Goal: Information Seeking & Learning: Compare options

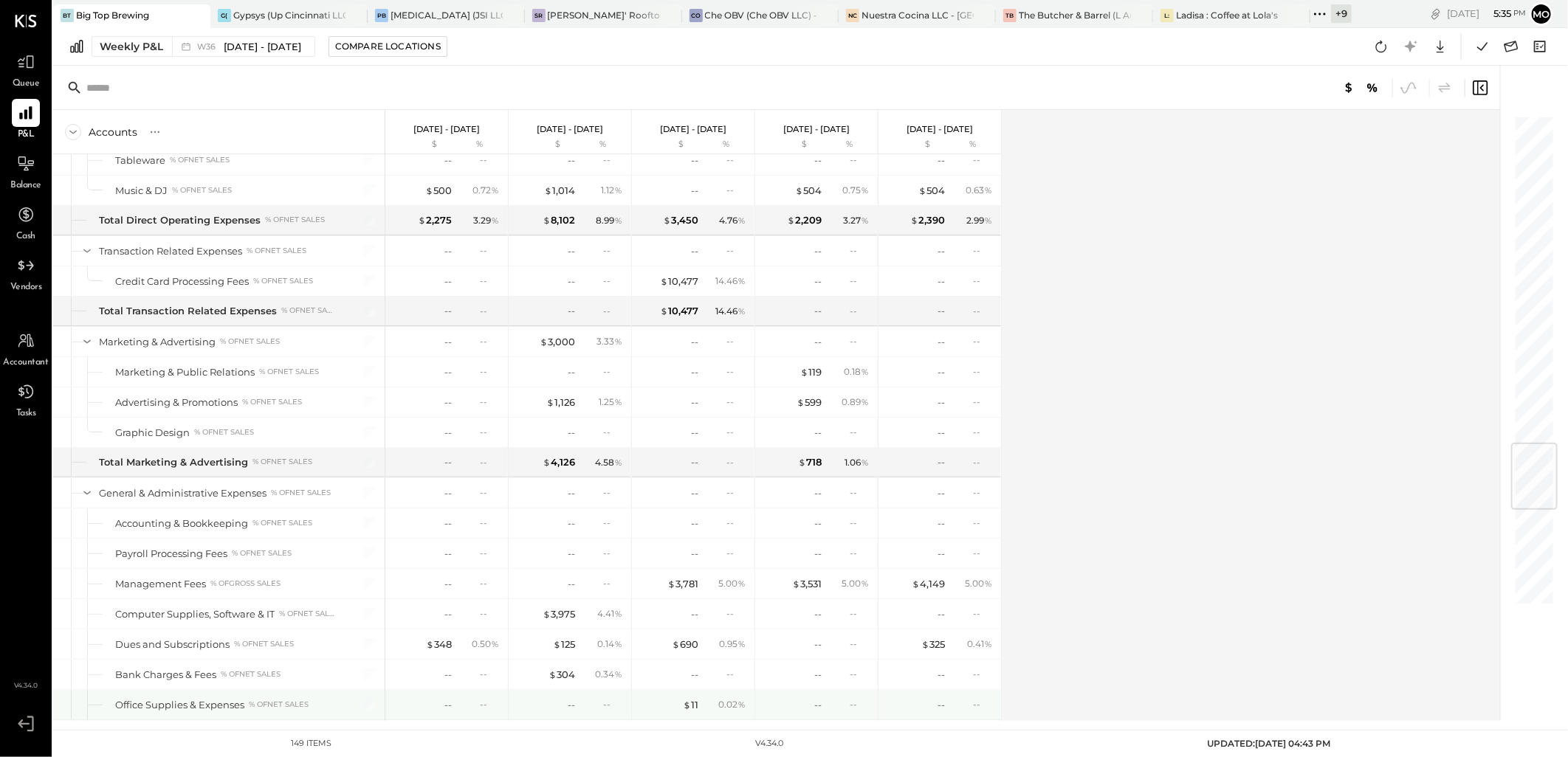
scroll to position [2785, 0]
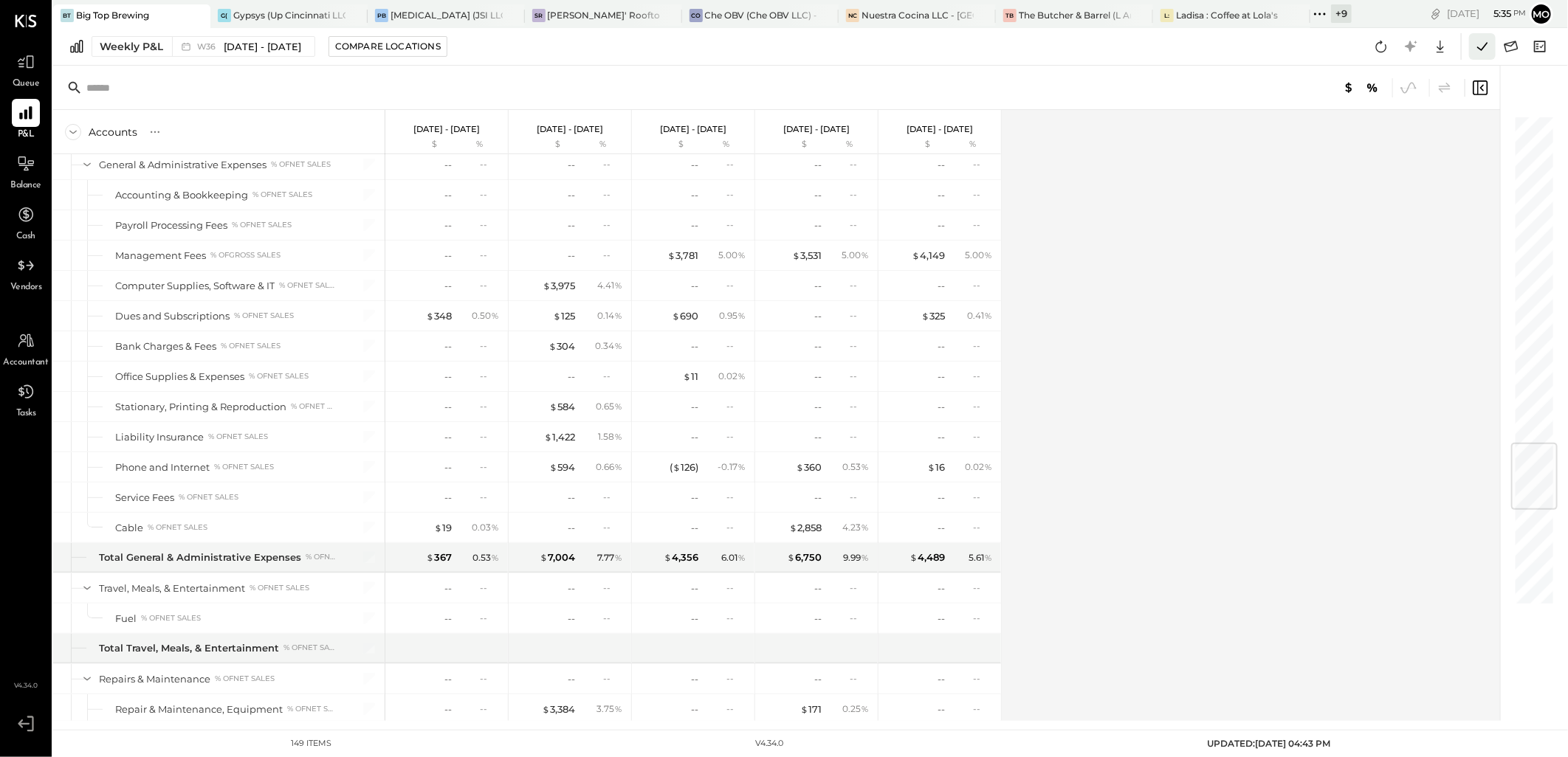
click at [1479, 46] on icon at bounding box center [1482, 46] width 19 height 19
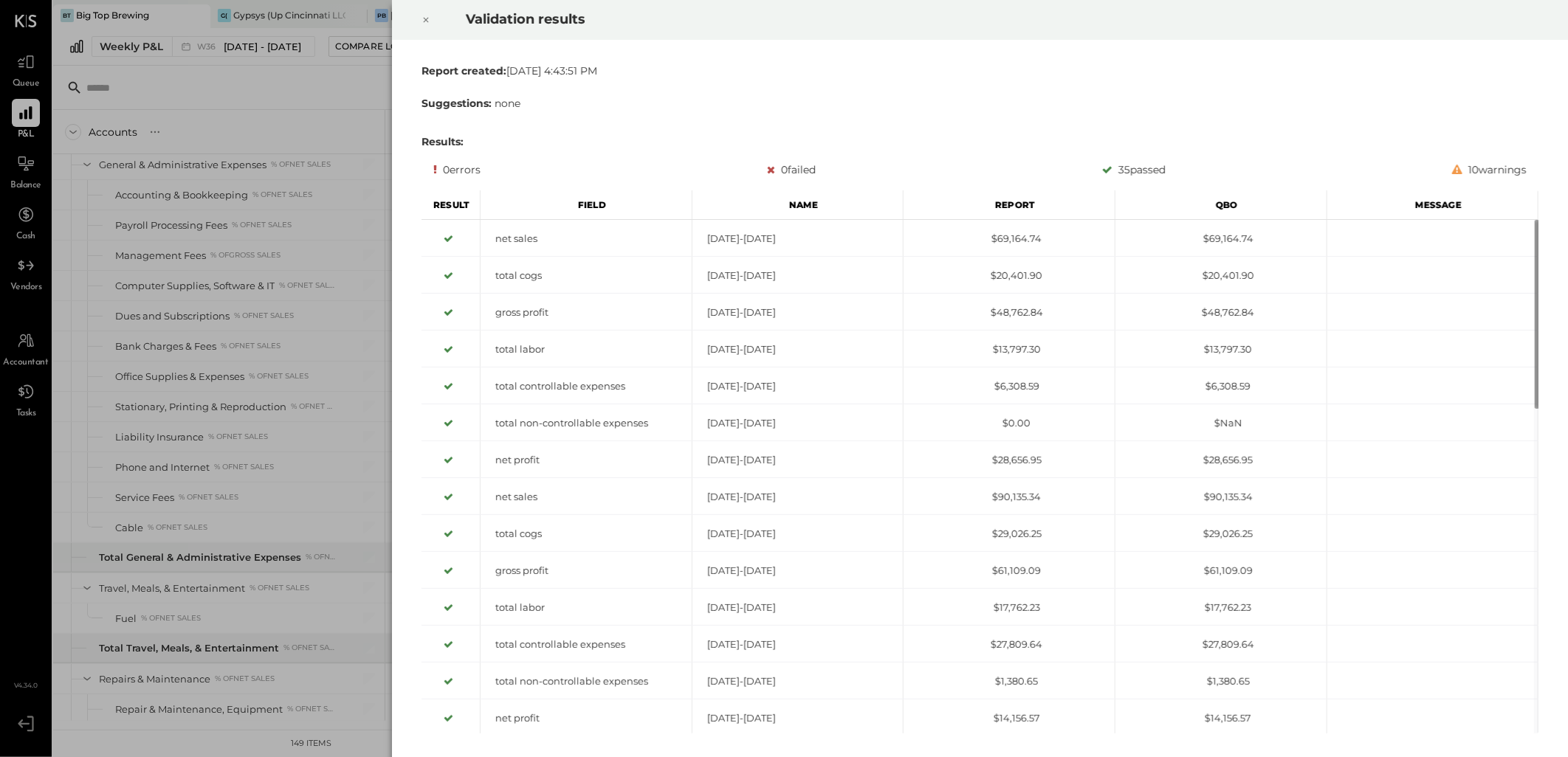
click at [426, 19] on icon at bounding box center [426, 20] width 9 height 18
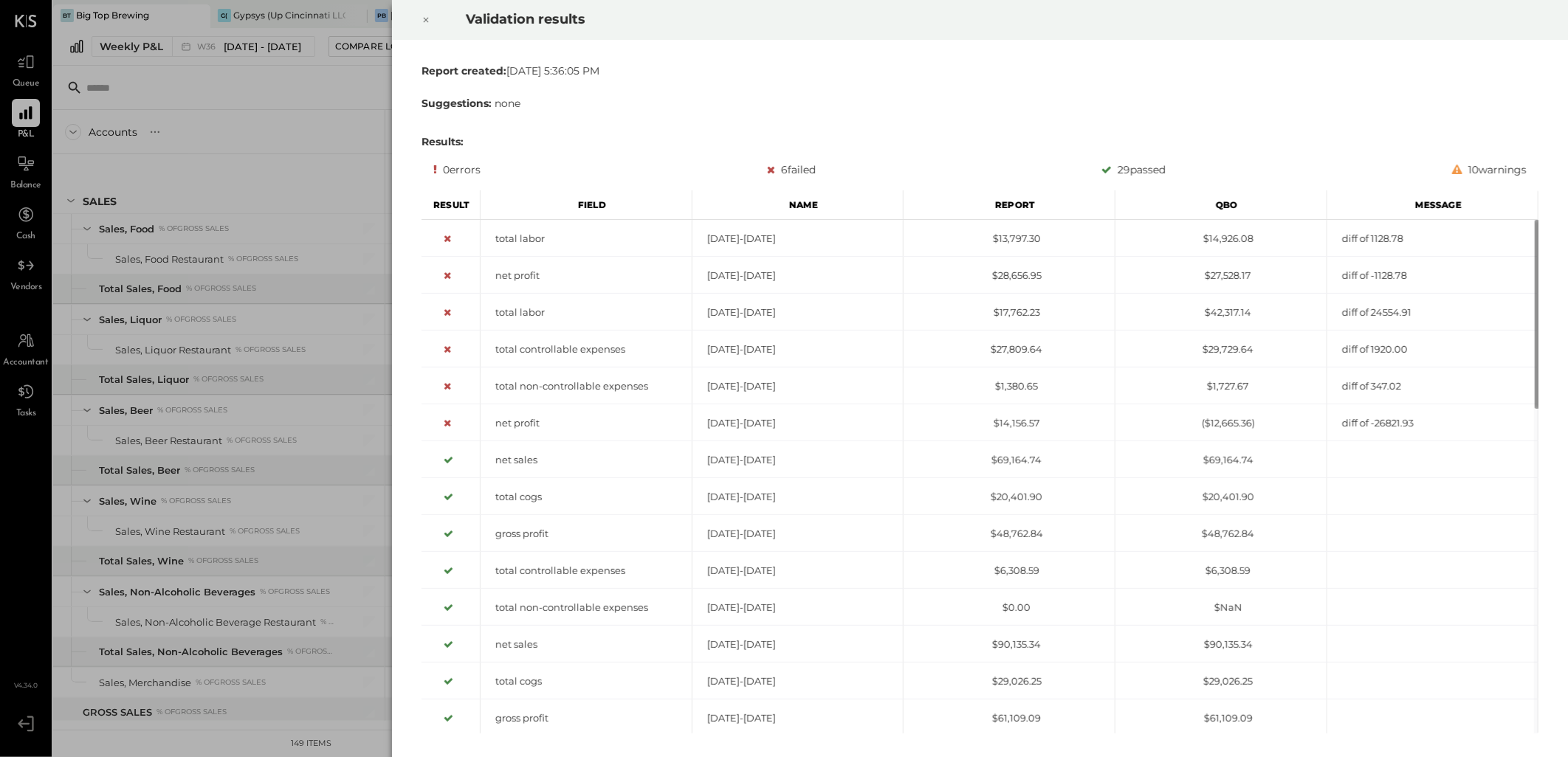
scroll to position [1472, 0]
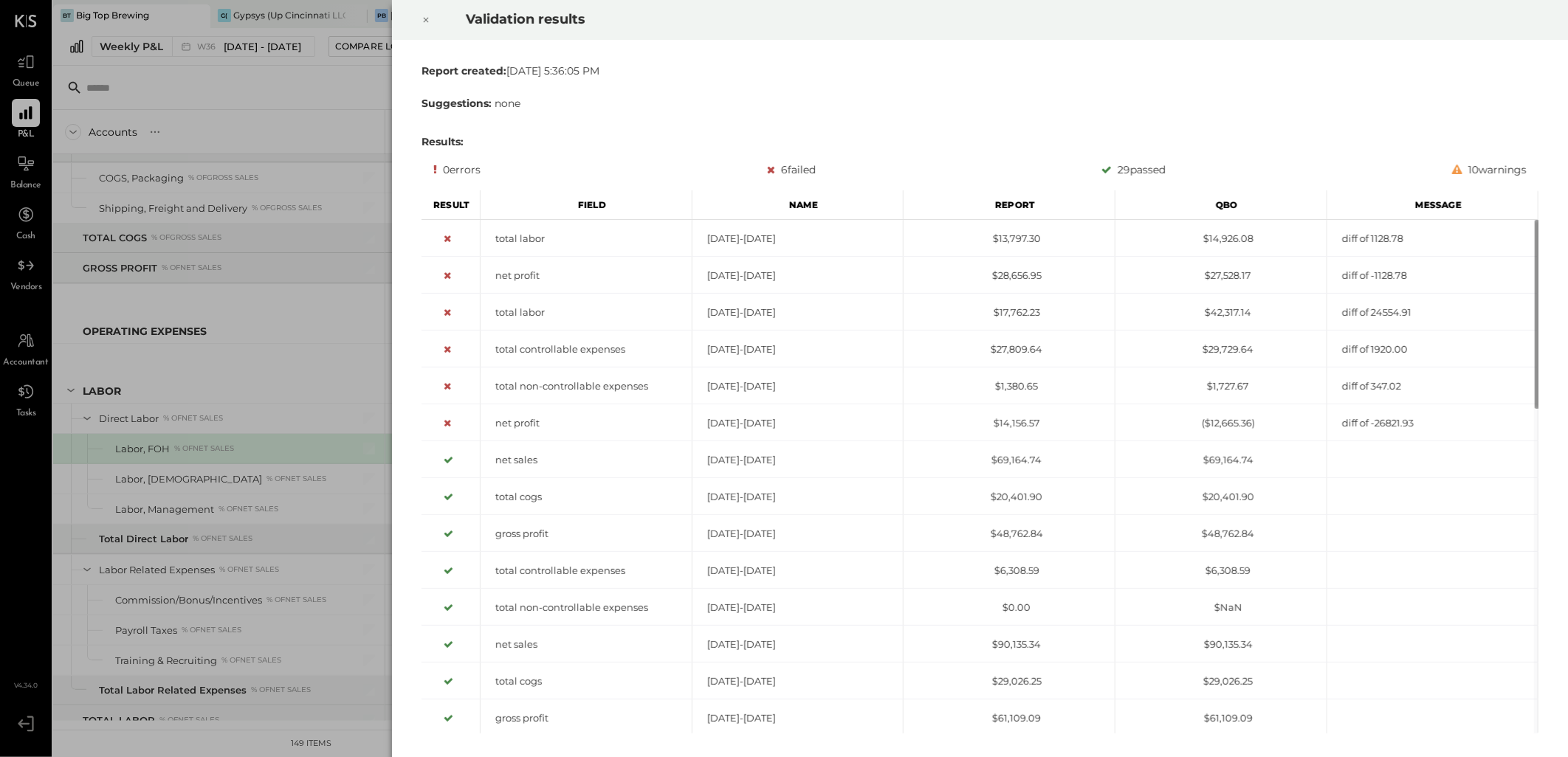
click at [424, 20] on icon at bounding box center [426, 20] width 9 height 18
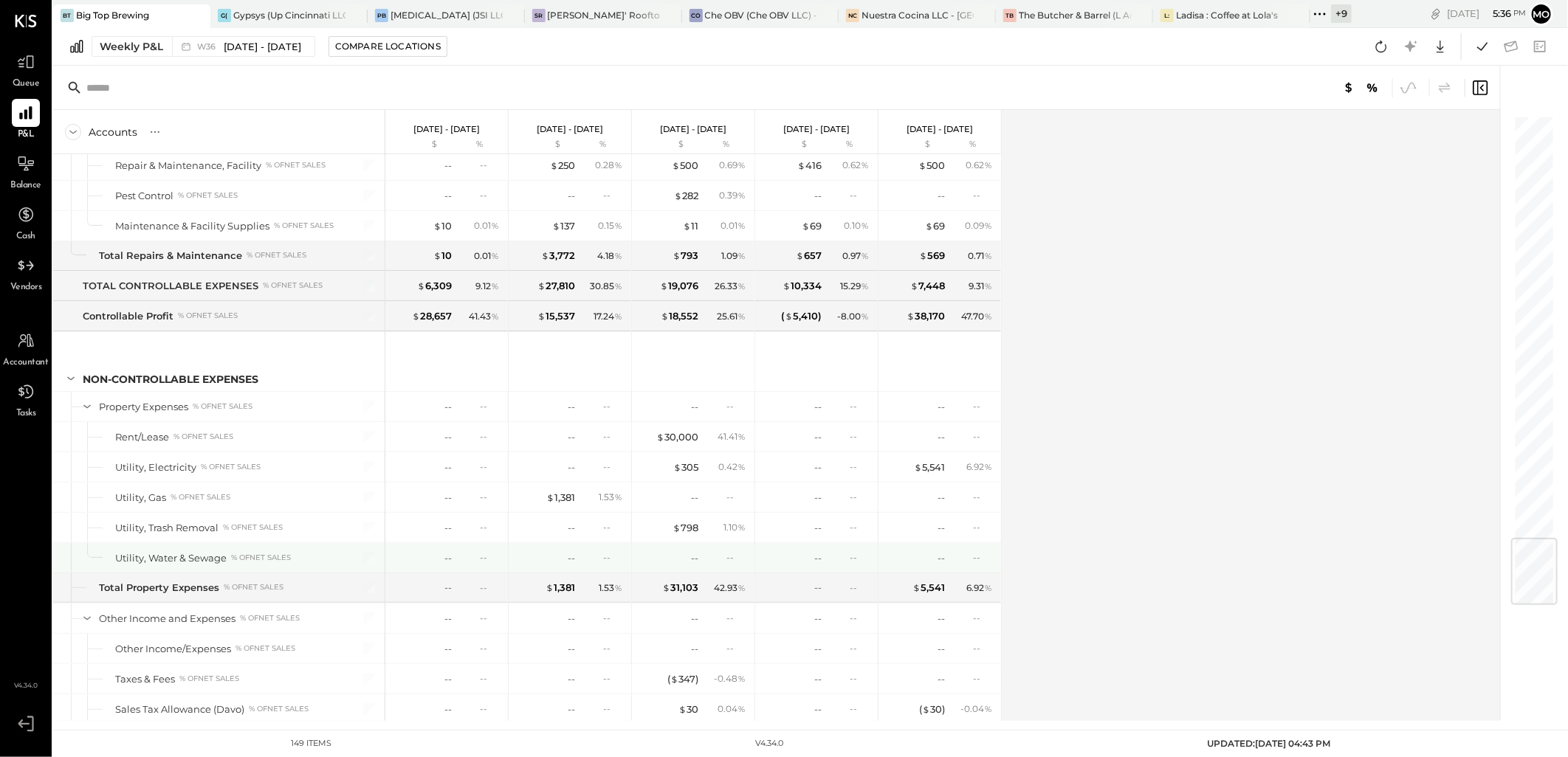
scroll to position [3590, 0]
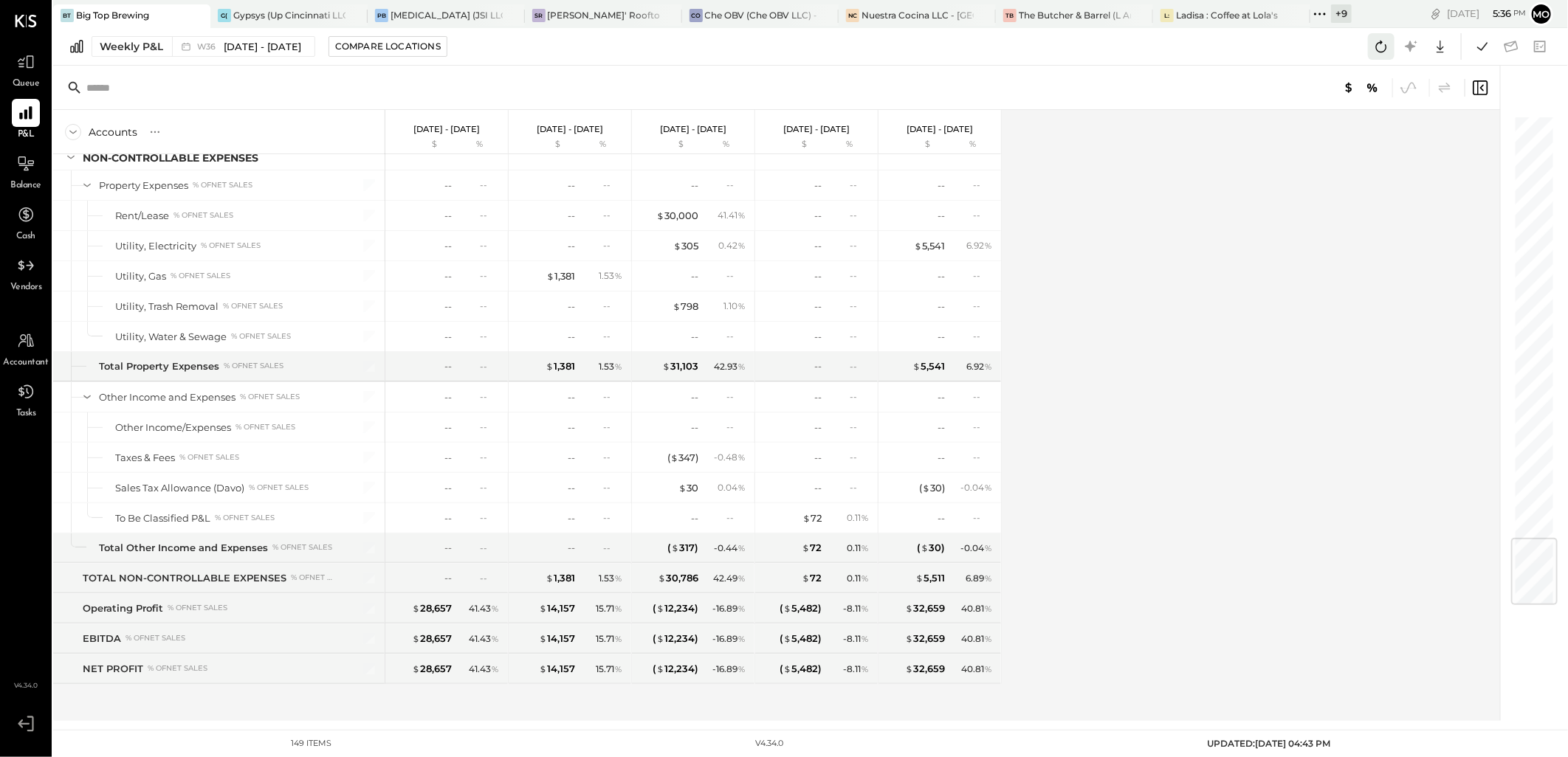
click at [1381, 55] on icon at bounding box center [1381, 46] width 19 height 19
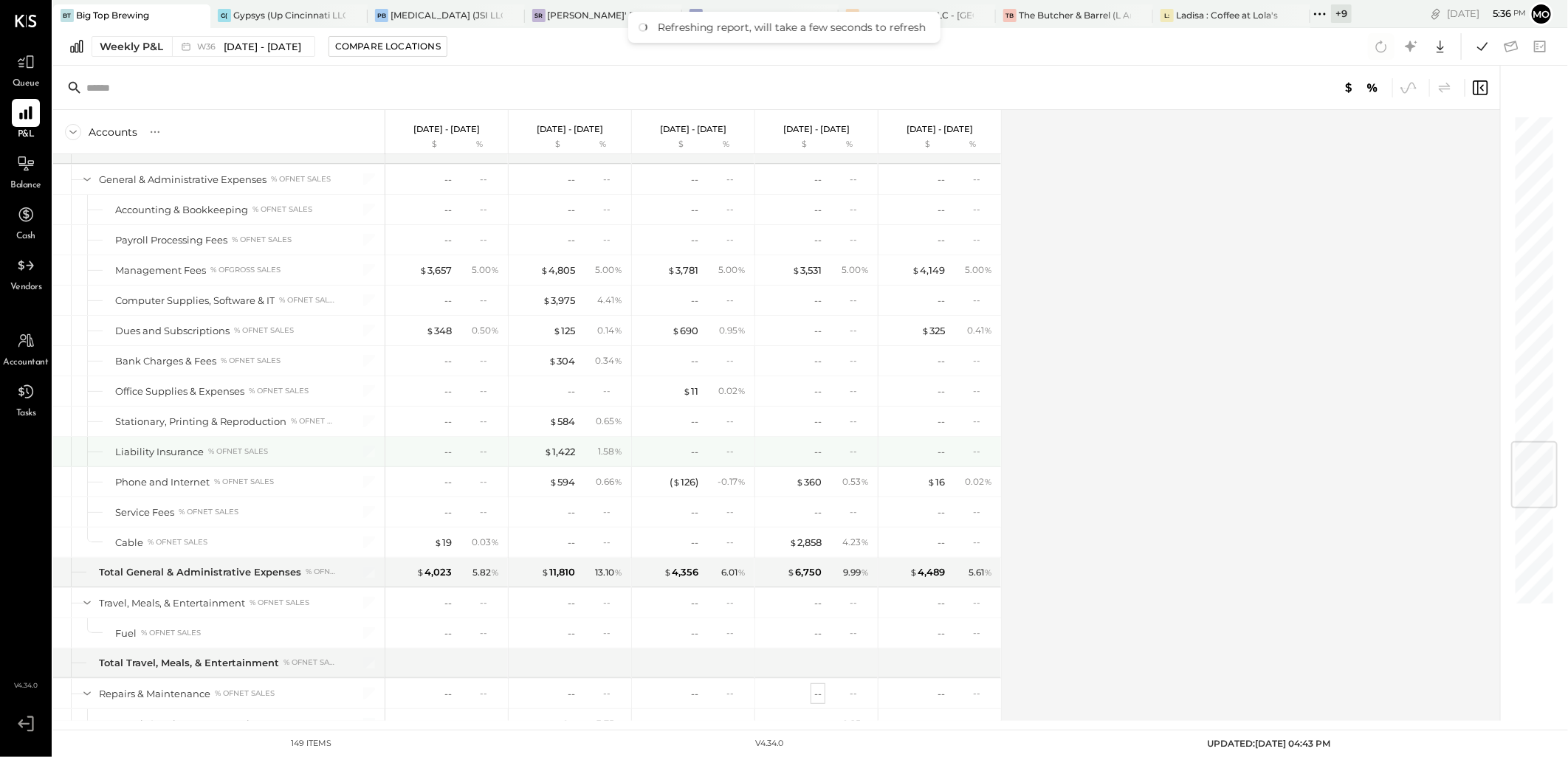
scroll to position [2688, 0]
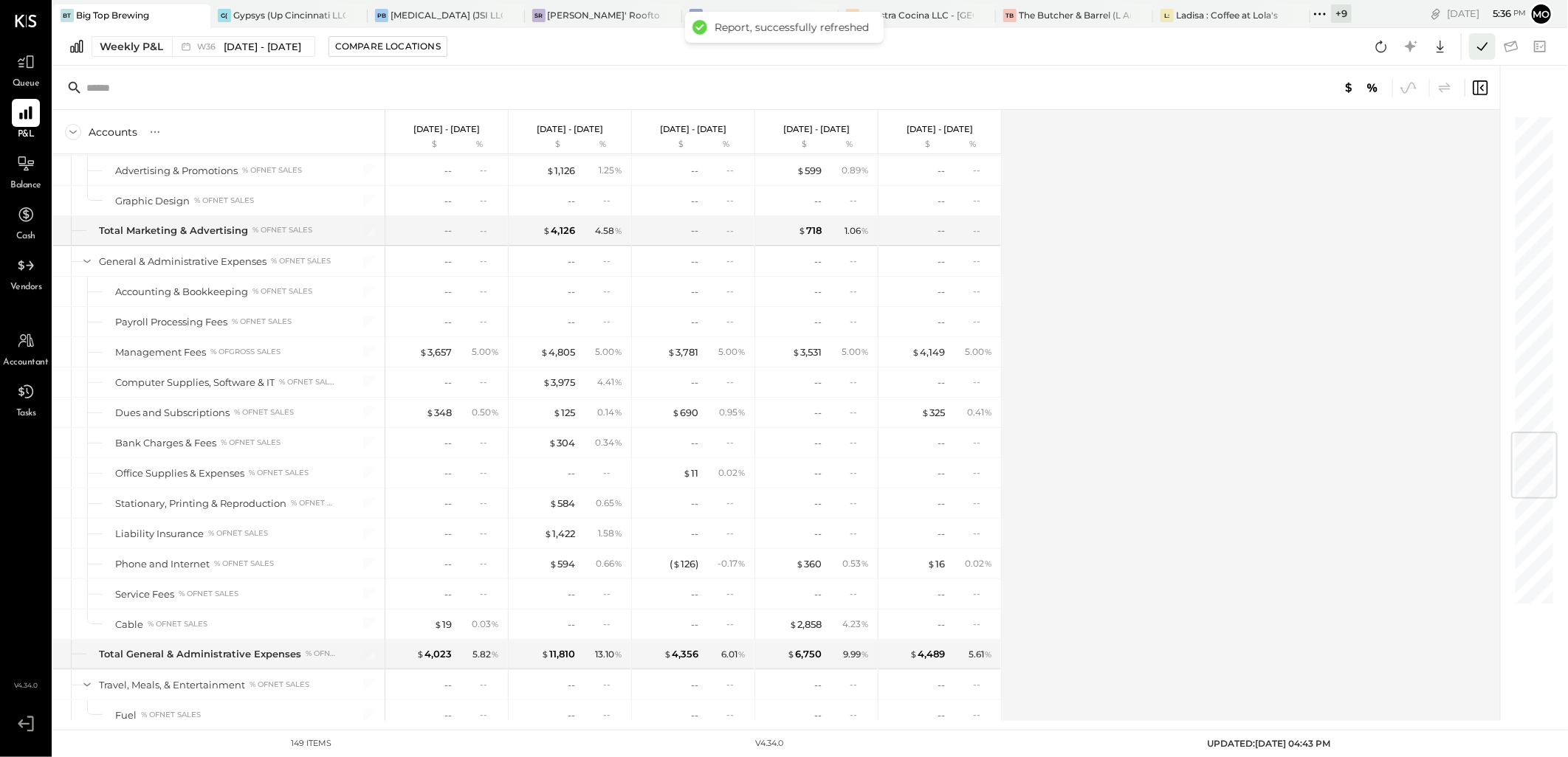
click at [1488, 54] on icon at bounding box center [1482, 46] width 19 height 19
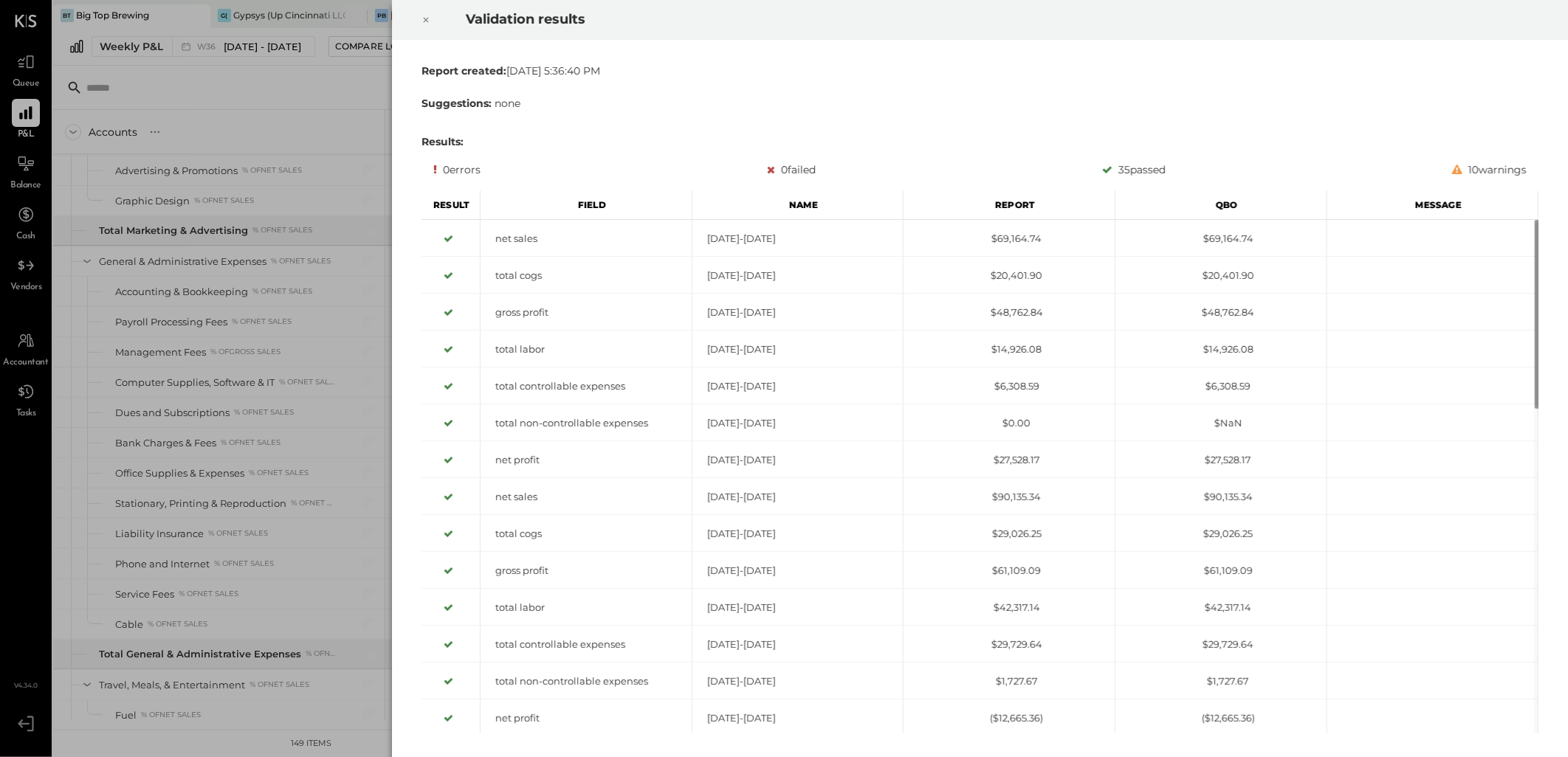
click at [426, 25] on icon at bounding box center [426, 20] width 9 height 18
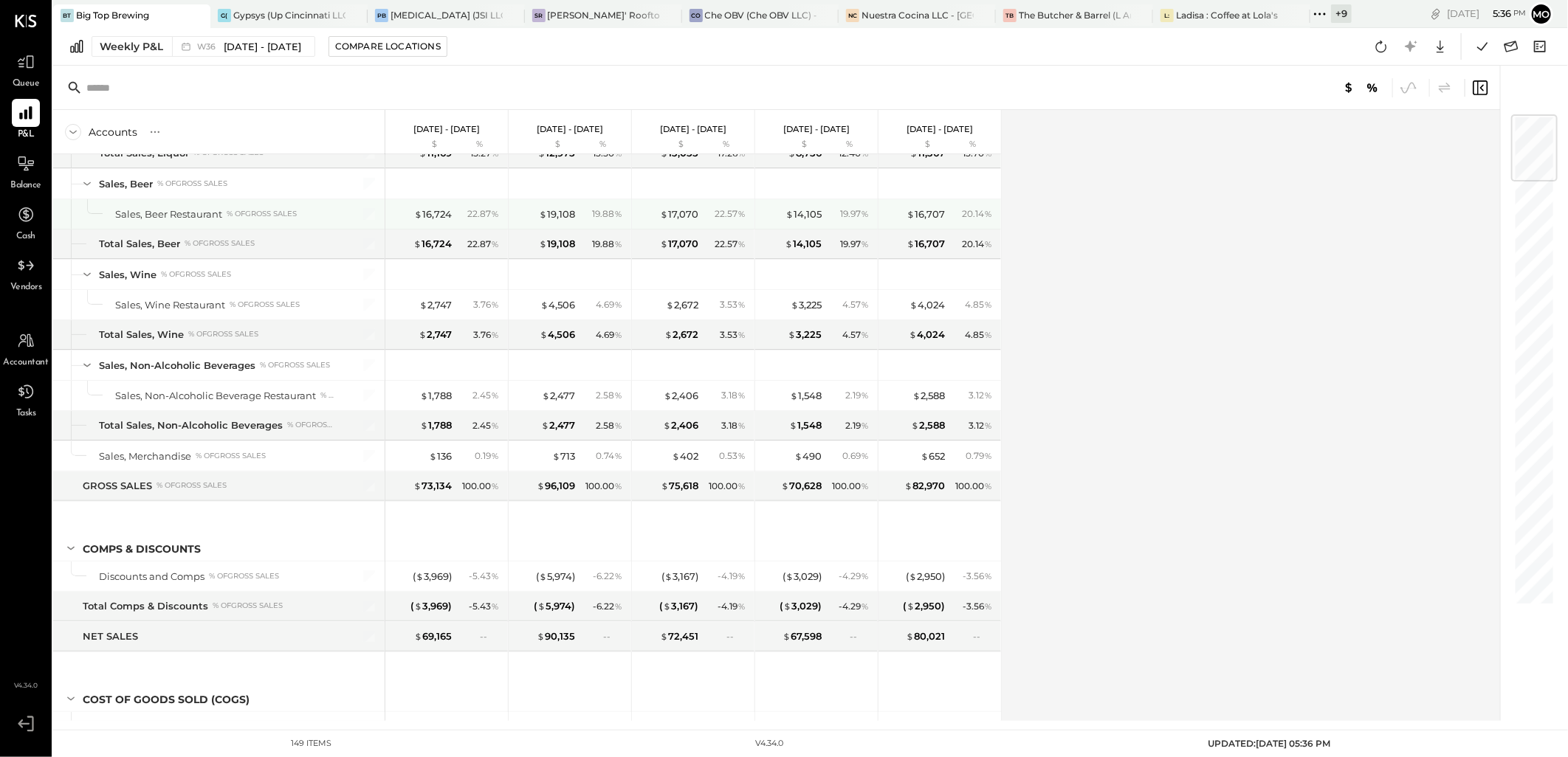
scroll to position [0, 0]
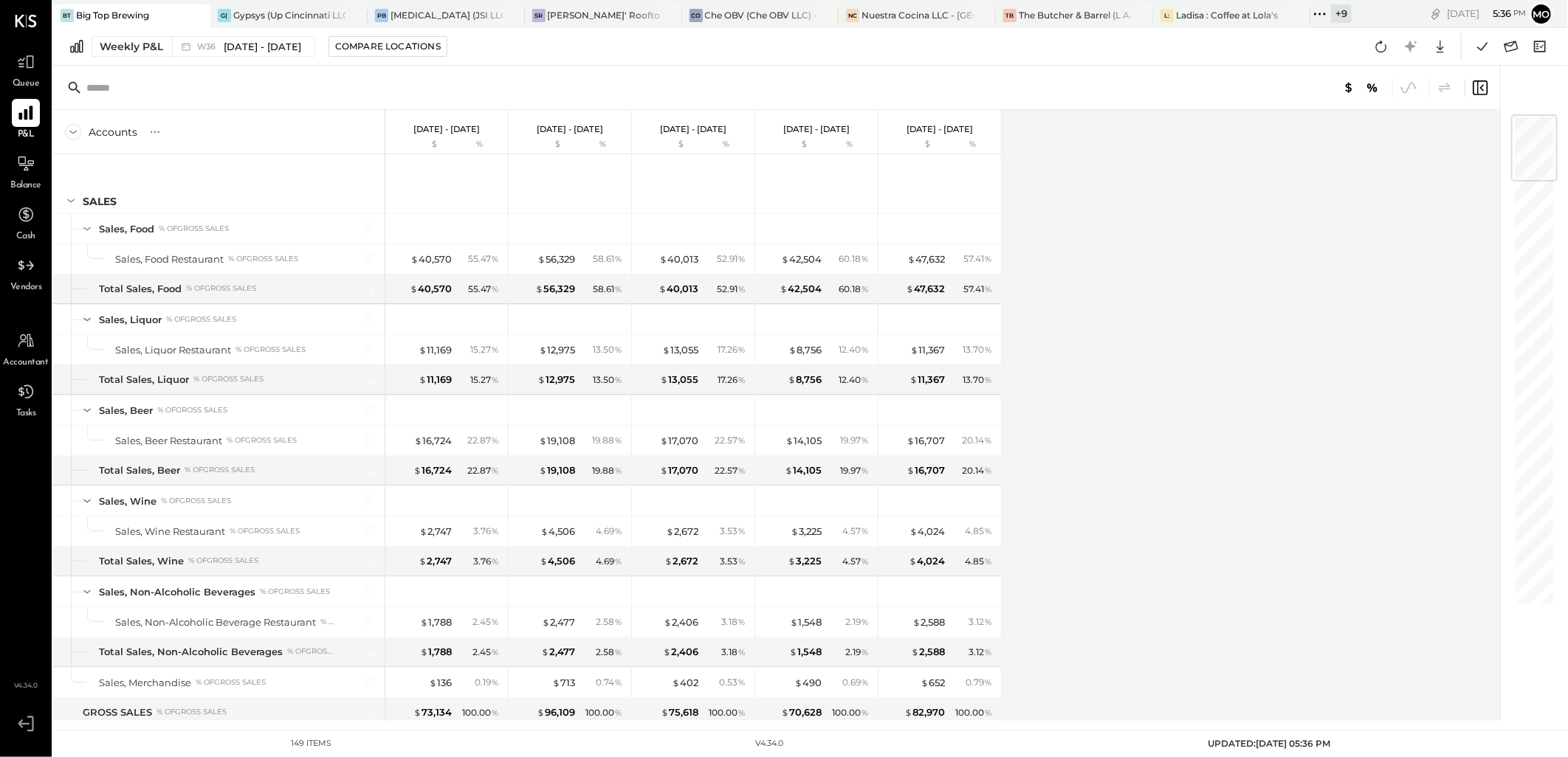
click at [21, 109] on icon at bounding box center [25, 112] width 19 height 19
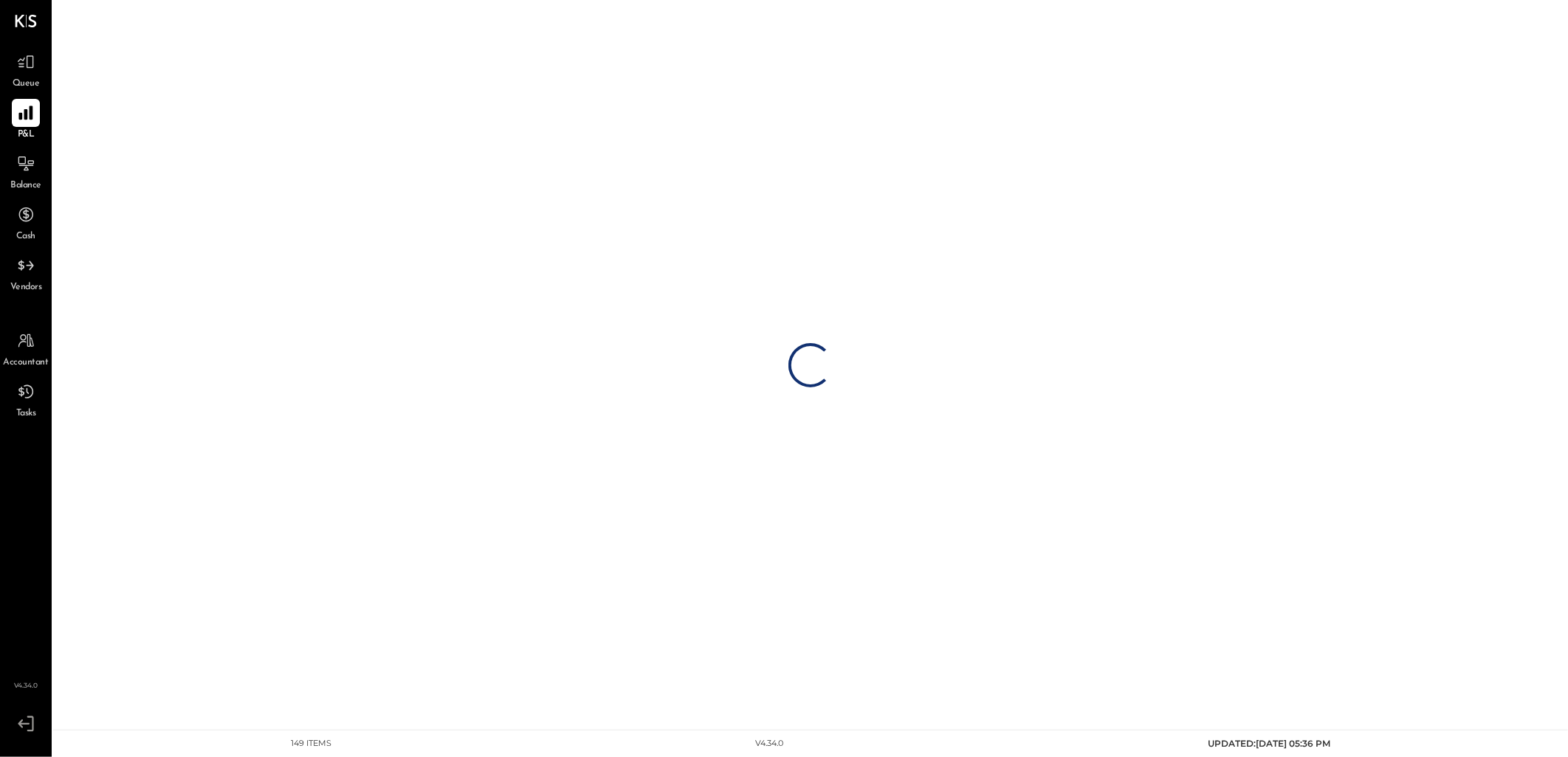
click at [38, 107] on div at bounding box center [25, 113] width 28 height 28
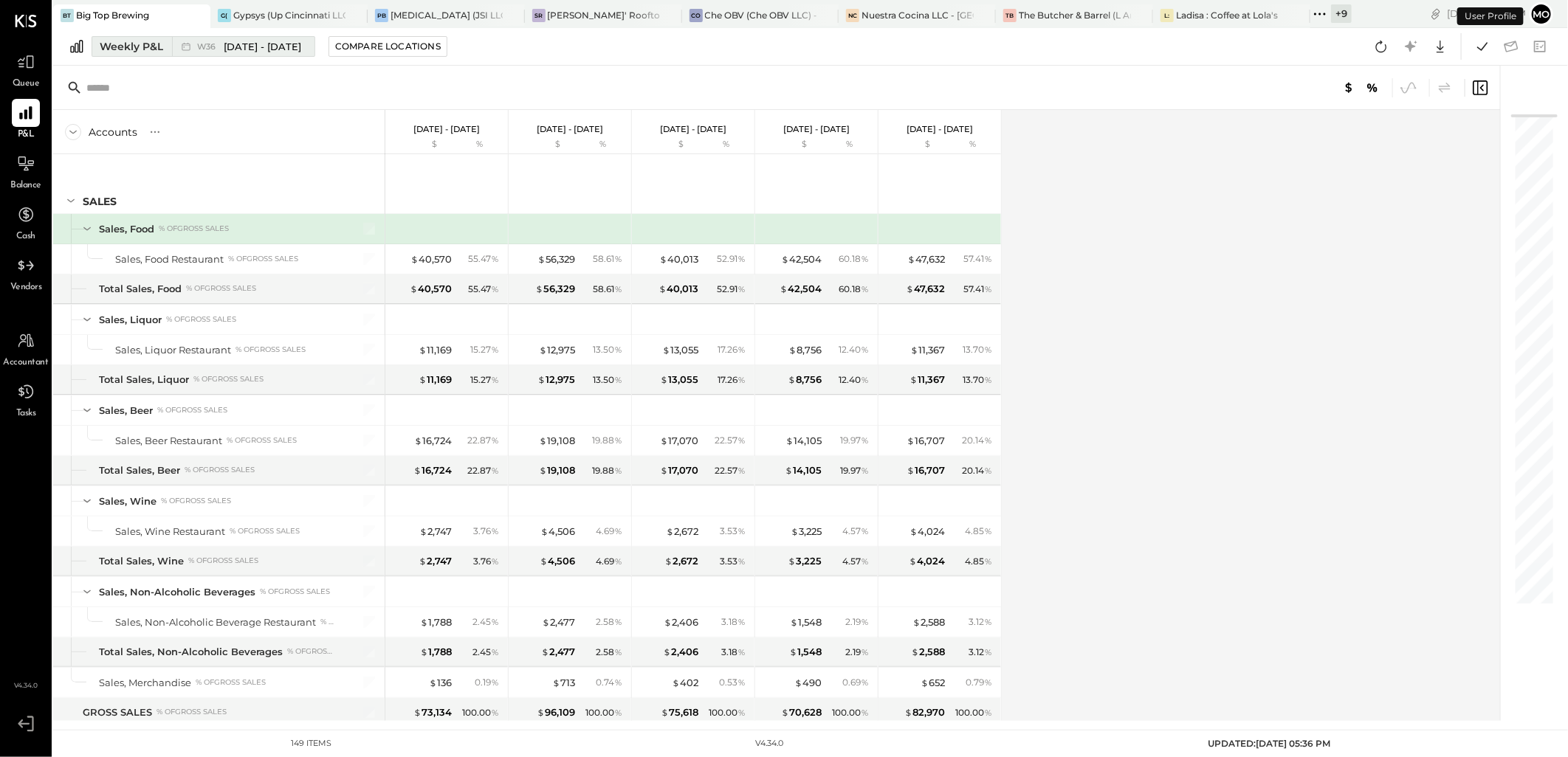
click at [113, 53] on div "Weekly P&L" at bounding box center [131, 47] width 64 height 14
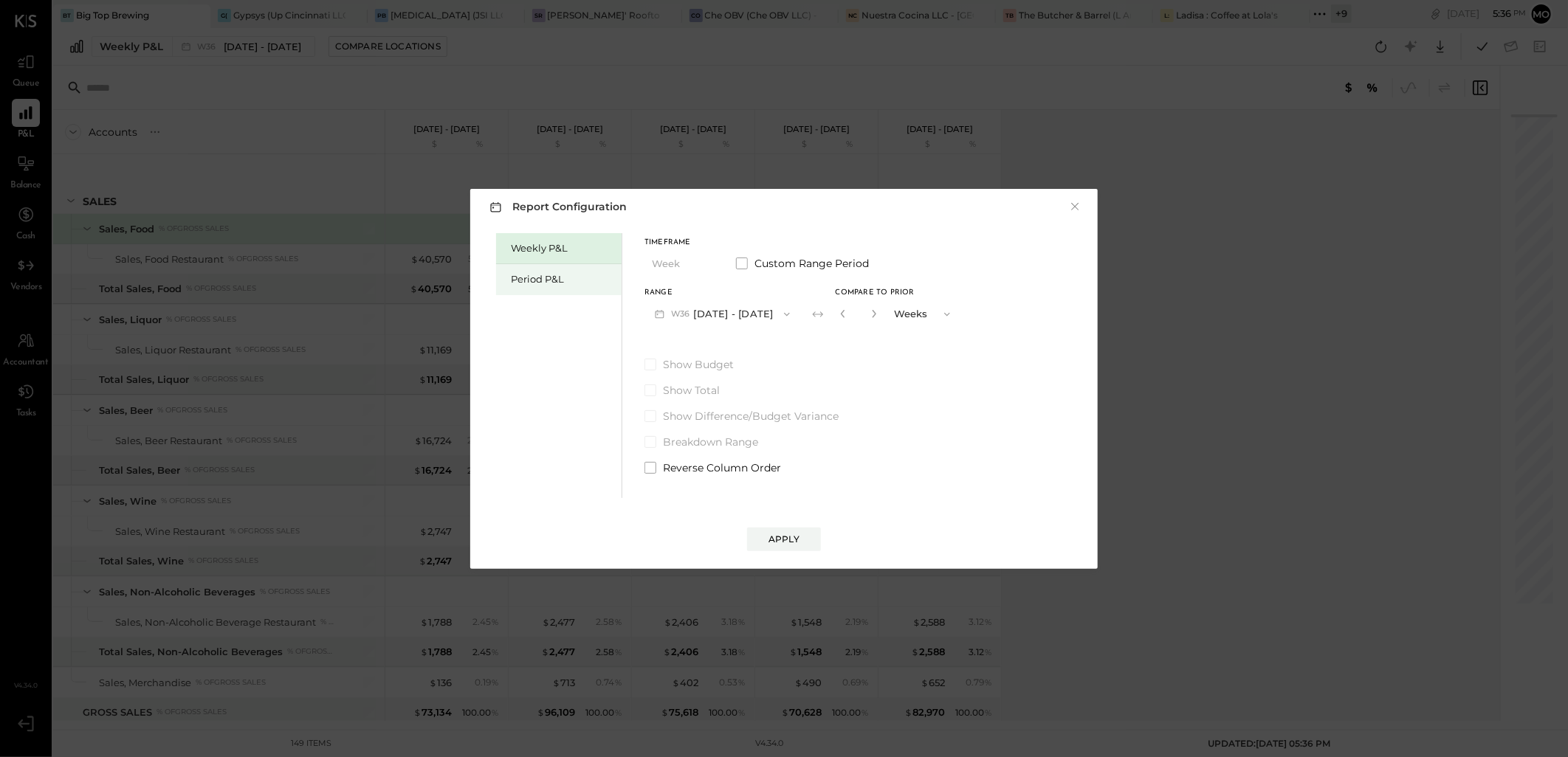
click at [522, 280] on div "Period P&L" at bounding box center [562, 279] width 103 height 14
click at [758, 319] on button "P09 Aug 27 - Sep 30, 2025" at bounding box center [721, 314] width 154 height 28
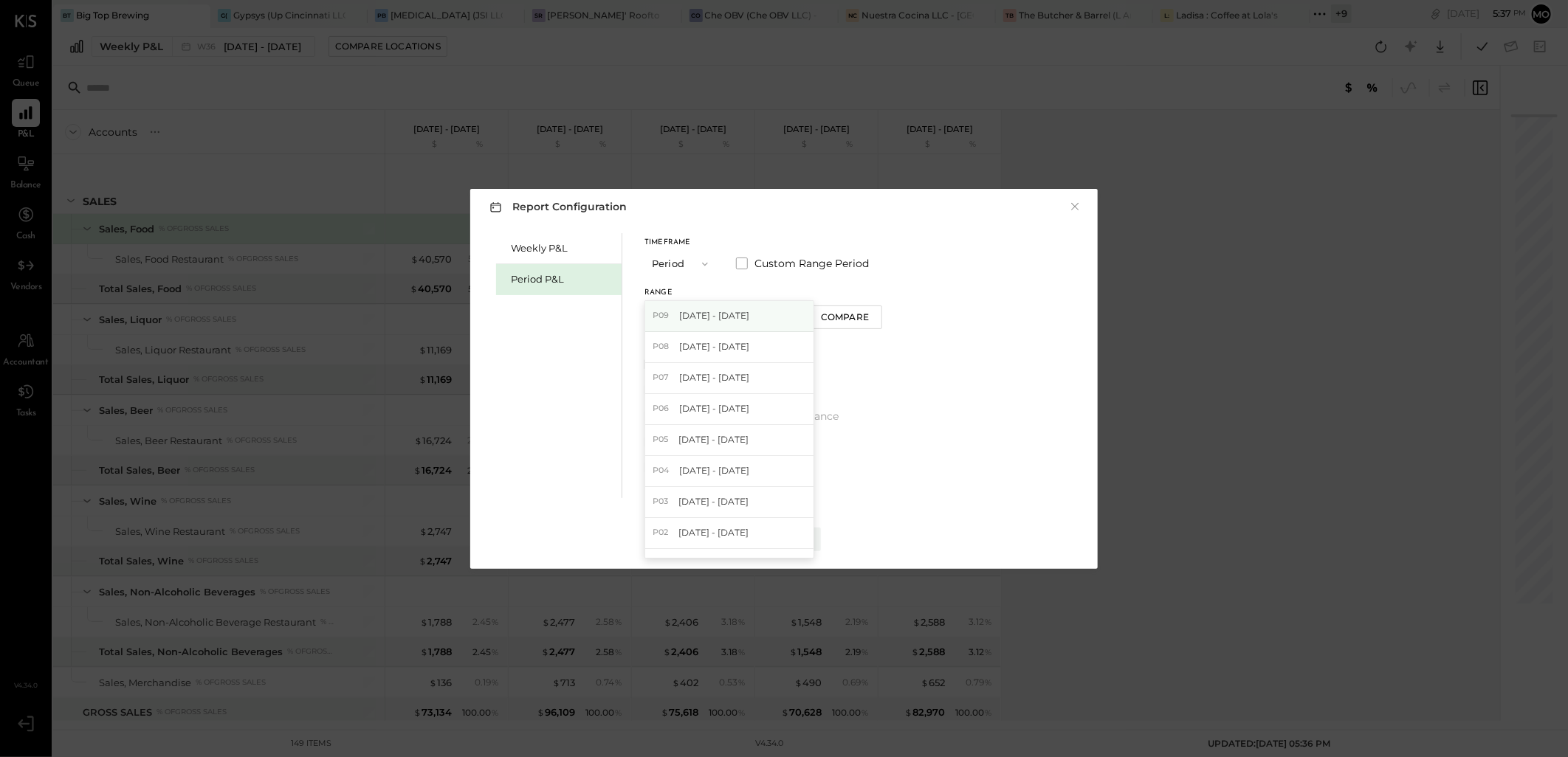
click at [715, 323] on div "P09 Aug 27 - Sep 30, 2025" at bounding box center [729, 317] width 168 height 31
click at [858, 318] on div "Compare" at bounding box center [845, 317] width 48 height 13
click at [876, 313] on icon "button" at bounding box center [872, 314] width 9 height 9
type input "*"
click at [791, 525] on div "Apply" at bounding box center [784, 524] width 598 height 53
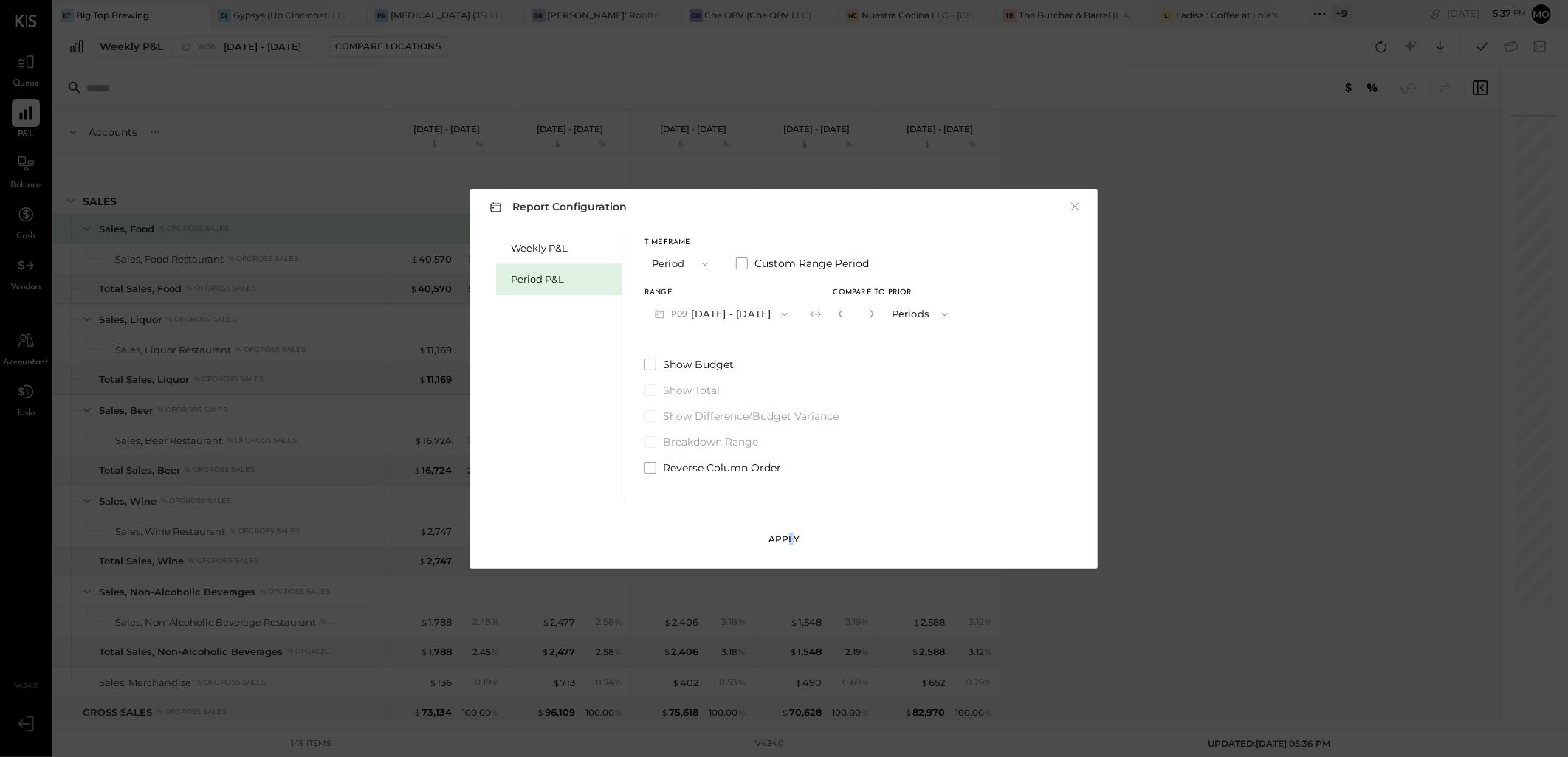
drag, startPoint x: 791, startPoint y: 525, endPoint x: 787, endPoint y: 535, distance: 10.8
click at [787, 535] on div "Apply" at bounding box center [784, 540] width 31 height 13
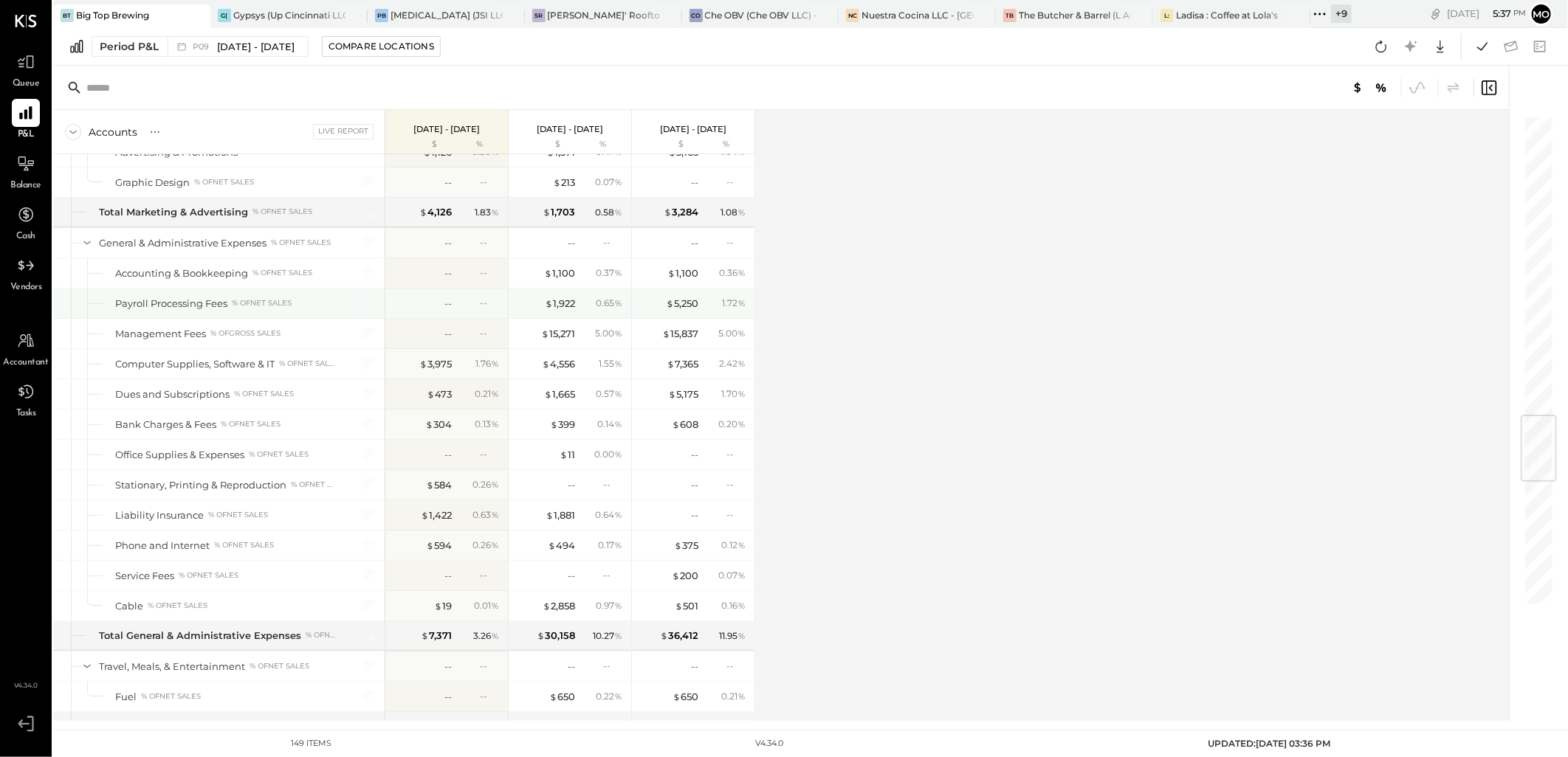
scroll to position [2542, 0]
